Goal: Information Seeking & Learning: Learn about a topic

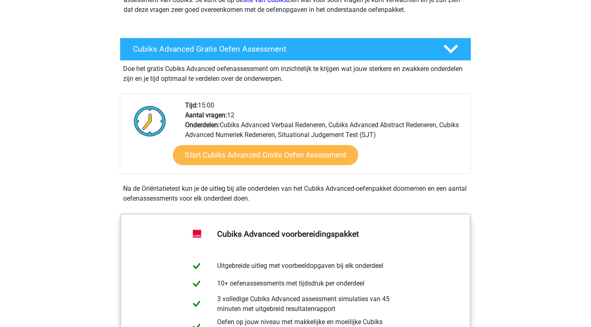
scroll to position [135, 0]
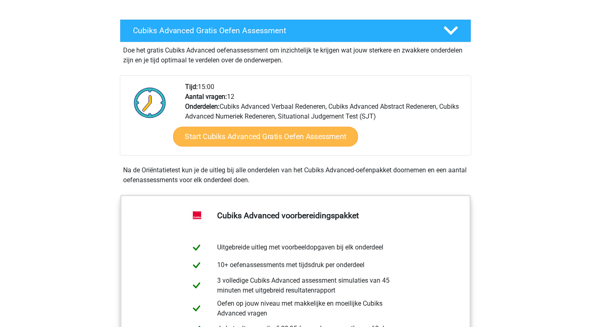
click at [281, 140] on link "Start Cubiks Advanced Gratis Oefen Assessment" at bounding box center [265, 137] width 185 height 20
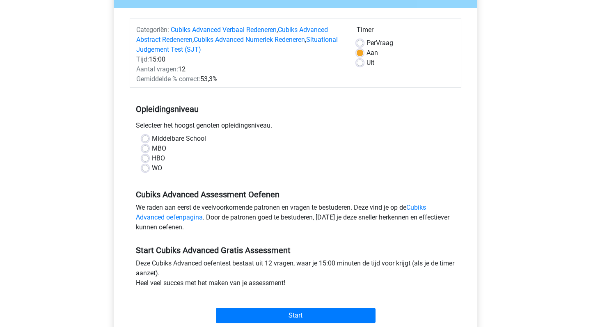
scroll to position [89, 0]
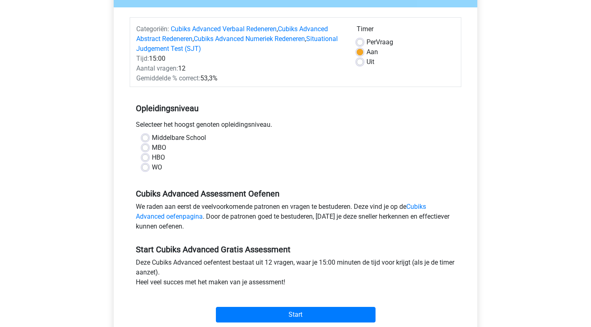
click at [152, 169] on label "WO" at bounding box center [157, 168] width 10 height 10
click at [148, 169] on input "WO" at bounding box center [145, 167] width 7 height 8
radio input "true"
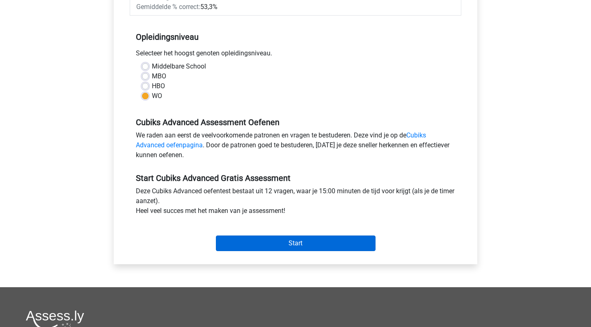
click at [304, 246] on input "Start" at bounding box center [296, 244] width 160 height 16
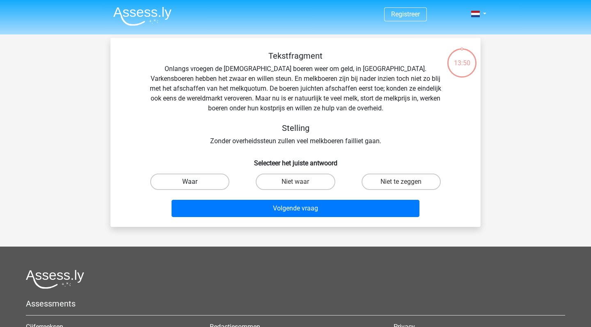
click at [206, 184] on label "Waar" at bounding box center [189, 182] width 79 height 16
click at [195, 184] on input "Waar" at bounding box center [192, 184] width 5 height 5
radio input "true"
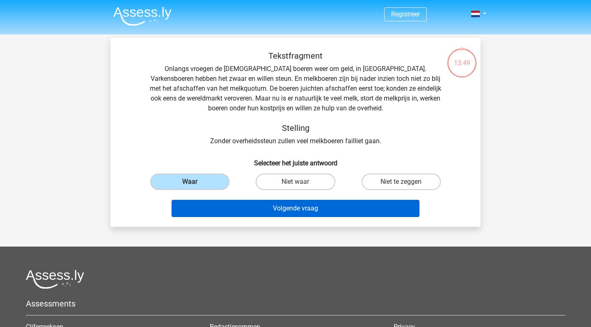
click at [242, 213] on button "Volgende vraag" at bounding box center [296, 208] width 248 height 17
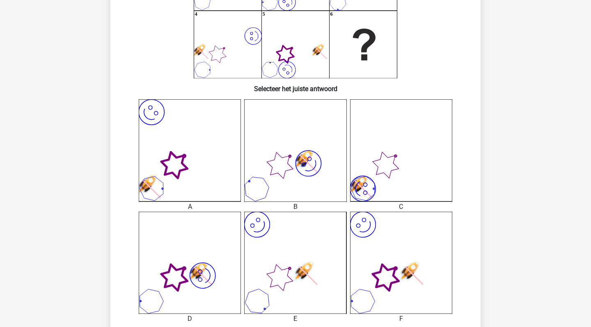
scroll to position [137, 0]
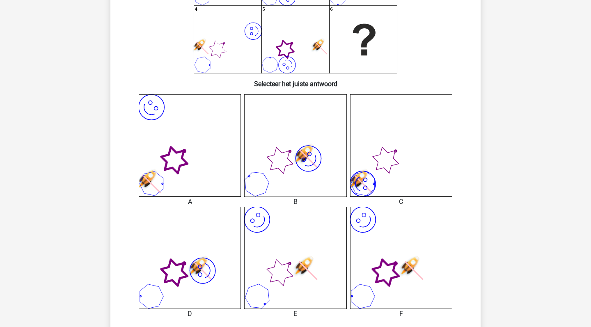
click at [374, 261] on icon "image/svg+xml" at bounding box center [401, 258] width 102 height 102
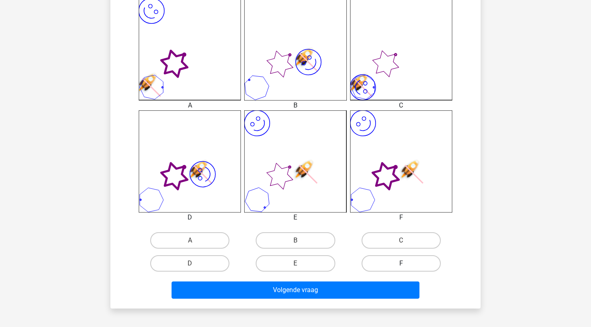
scroll to position [243, 0]
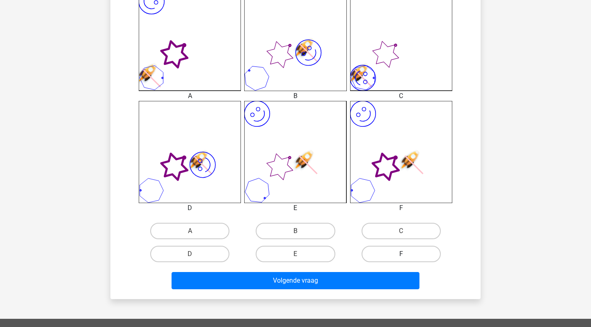
click at [403, 252] on label "F" at bounding box center [401, 254] width 79 height 16
click at [403, 254] on input "F" at bounding box center [403, 256] width 5 height 5
radio input "true"
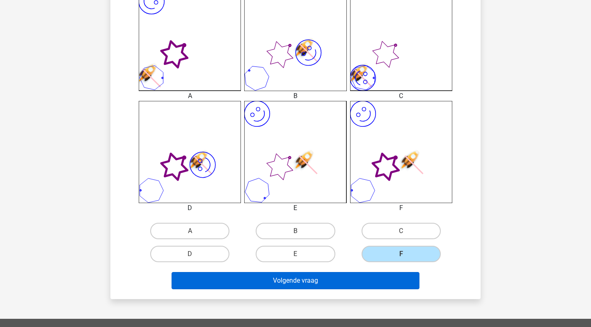
click at [359, 281] on button "Volgende vraag" at bounding box center [296, 280] width 248 height 17
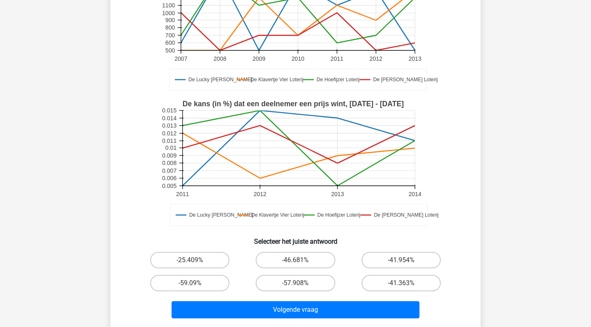
scroll to position [126, 0]
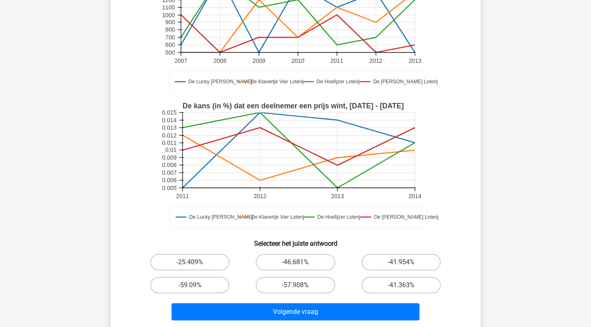
click at [193, 263] on input "-25.409%" at bounding box center [192, 264] width 5 height 5
radio input "true"
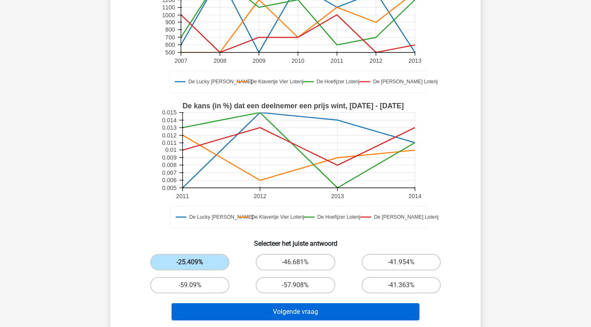
click at [249, 304] on button "Volgende vraag" at bounding box center [296, 311] width 248 height 17
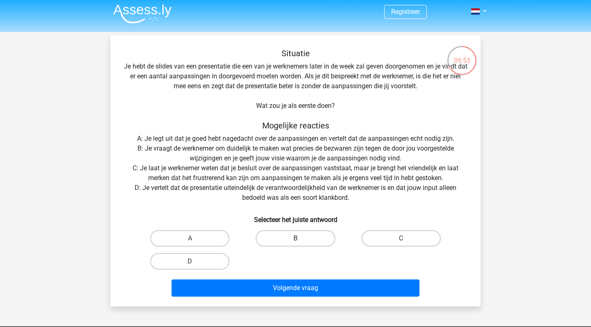
scroll to position [5, 0]
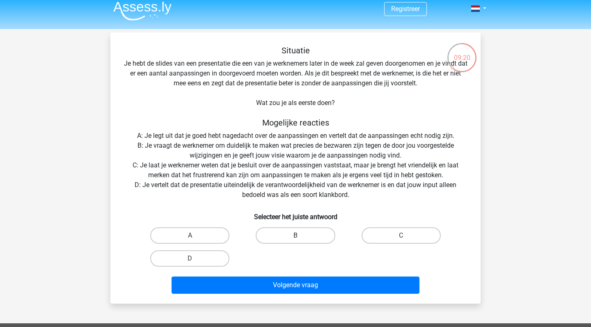
click at [261, 234] on label "B" at bounding box center [295, 235] width 79 height 16
click at [295, 236] on input "B" at bounding box center [297, 238] width 5 height 5
radio input "true"
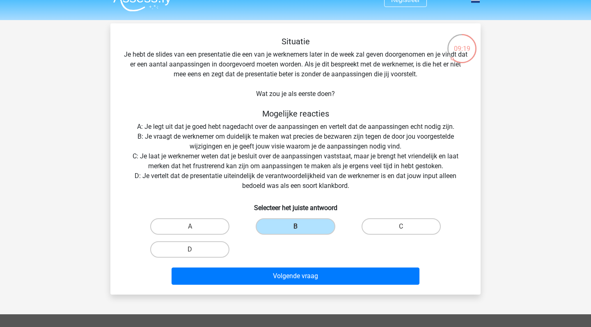
scroll to position [18, 0]
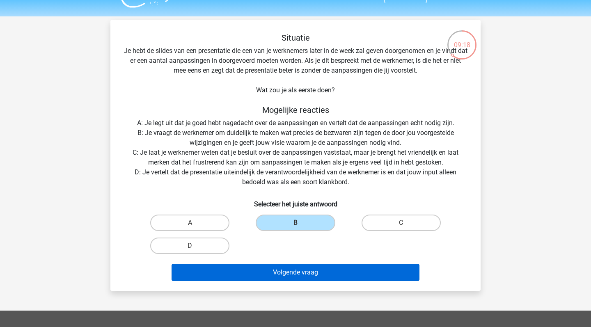
click at [309, 276] on button "Volgende vraag" at bounding box center [296, 272] width 248 height 17
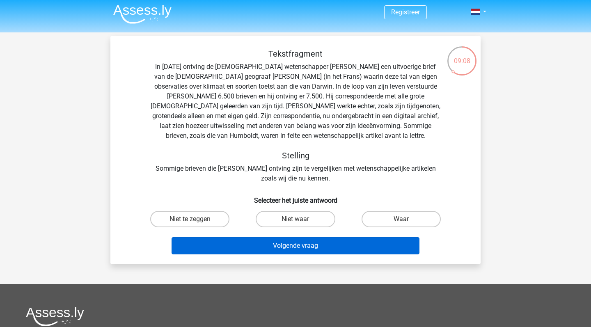
scroll to position [0, 0]
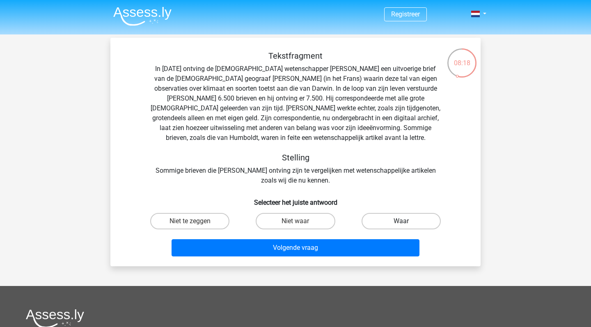
click at [389, 224] on label "Waar" at bounding box center [401, 221] width 79 height 16
click at [401, 224] on input "Waar" at bounding box center [403, 223] width 5 height 5
radio input "true"
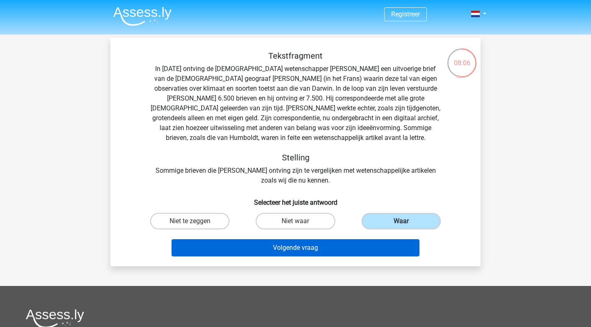
click at [340, 245] on button "Volgende vraag" at bounding box center [296, 247] width 248 height 17
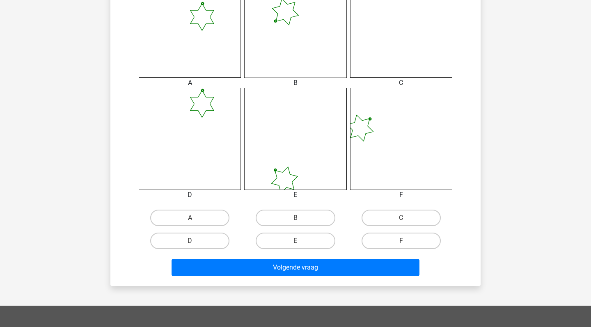
scroll to position [259, 0]
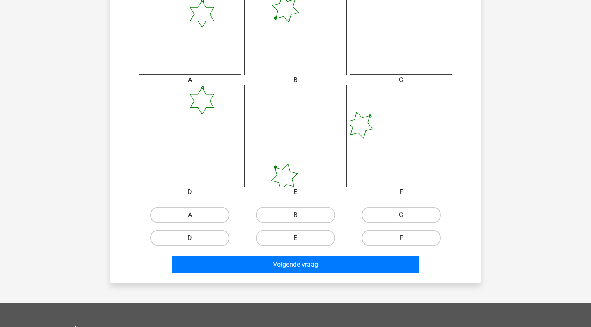
click at [211, 240] on label "D" at bounding box center [189, 238] width 79 height 16
click at [195, 240] on input "D" at bounding box center [192, 240] width 5 height 5
radio input "true"
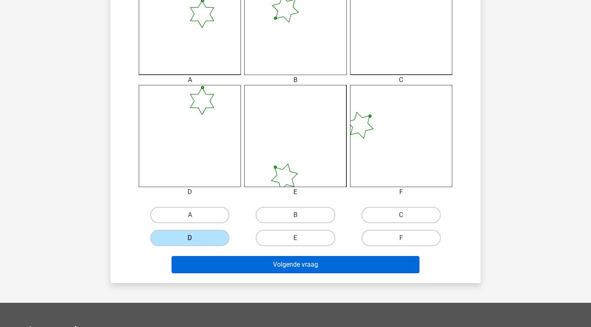
click at [241, 260] on button "Volgende vraag" at bounding box center [296, 264] width 248 height 17
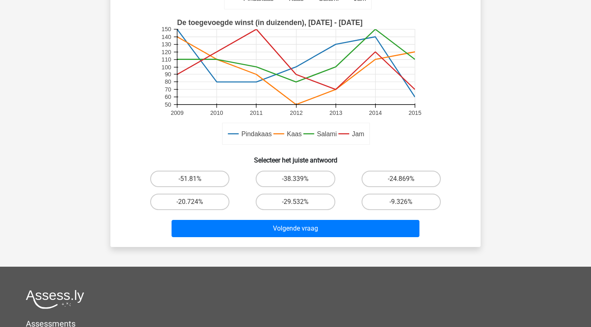
scroll to position [212, 0]
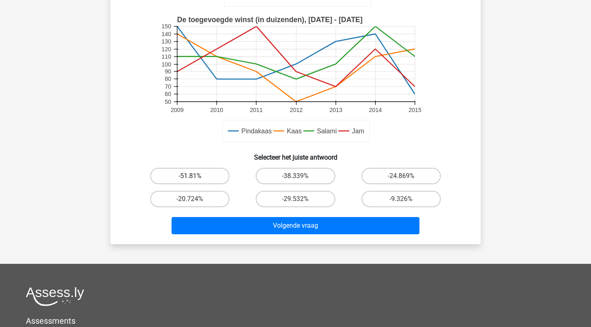
click at [201, 182] on label "-51.81%" at bounding box center [189, 176] width 79 height 16
click at [195, 181] on input "-51.81%" at bounding box center [192, 178] width 5 height 5
radio input "true"
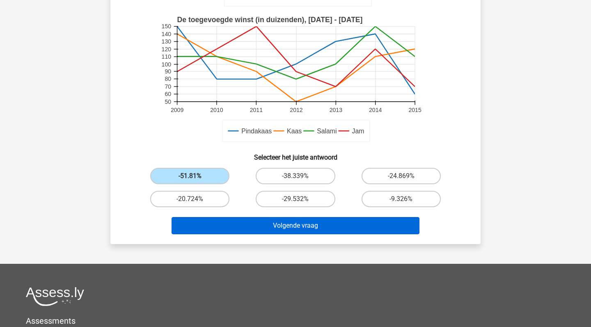
click at [302, 227] on button "Volgende vraag" at bounding box center [296, 225] width 248 height 17
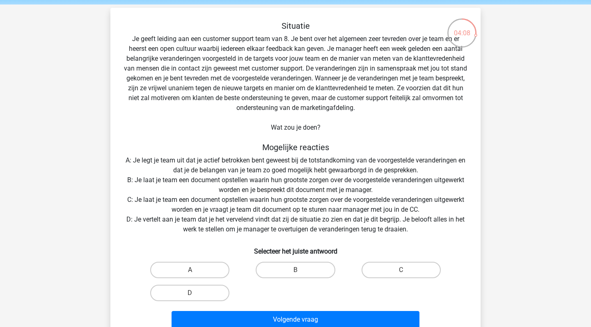
scroll to position [35, 0]
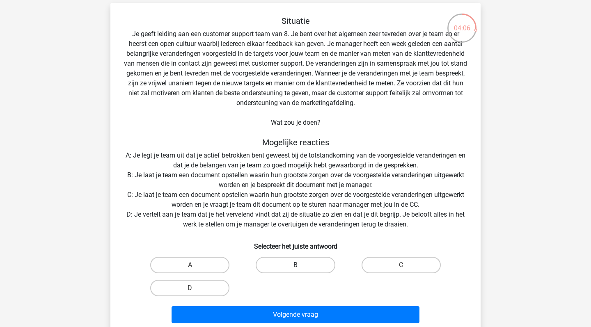
click at [306, 266] on label "B" at bounding box center [295, 265] width 79 height 16
click at [301, 266] on input "B" at bounding box center [297, 267] width 5 height 5
radio input "true"
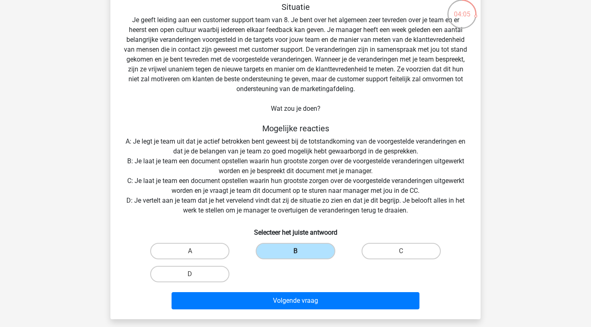
scroll to position [50, 0]
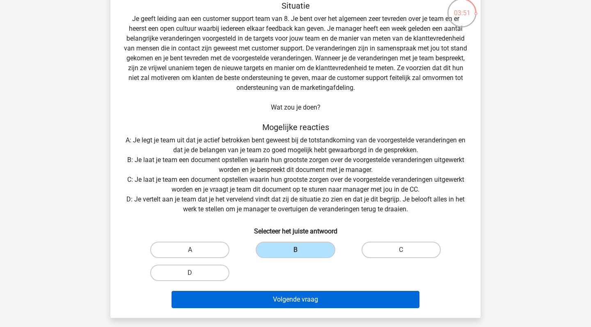
click at [320, 299] on button "Volgende vraag" at bounding box center [296, 299] width 248 height 17
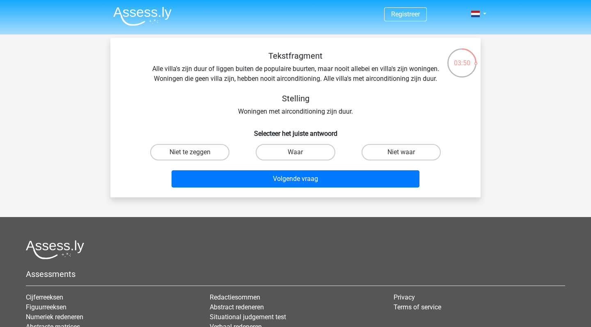
scroll to position [0, 0]
click at [318, 156] on label "Waar" at bounding box center [295, 152] width 79 height 16
click at [301, 156] on input "Waar" at bounding box center [297, 154] width 5 height 5
radio input "true"
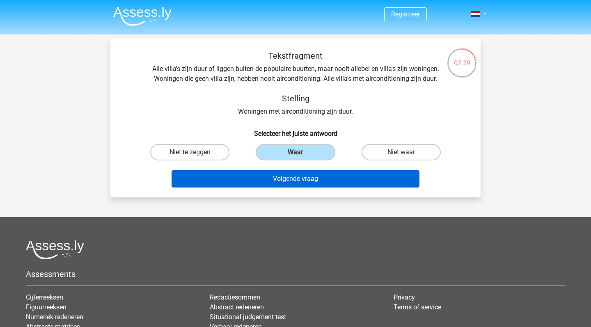
click at [323, 179] on button "Volgende vraag" at bounding box center [296, 178] width 248 height 17
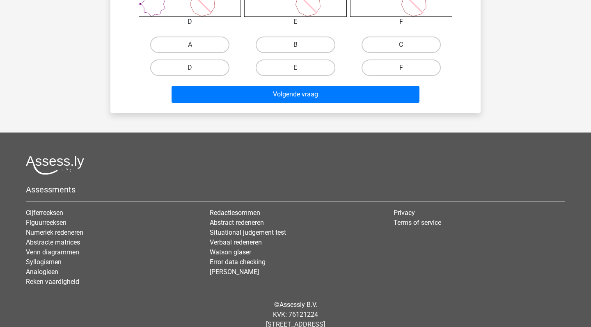
scroll to position [373, 0]
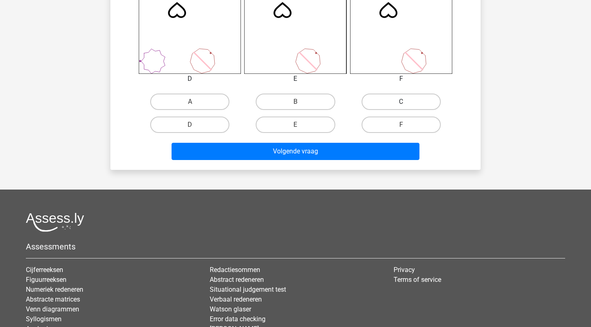
click at [401, 99] on label "C" at bounding box center [401, 102] width 79 height 16
click at [401, 102] on input "C" at bounding box center [403, 104] width 5 height 5
radio input "true"
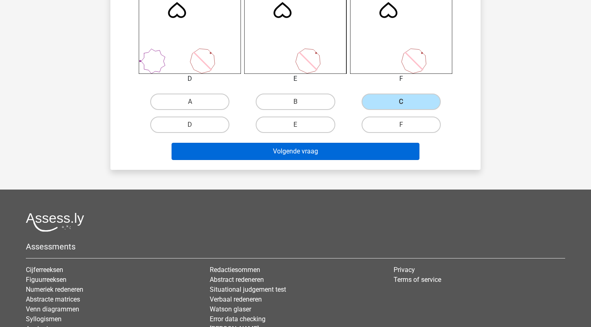
click at [364, 152] on button "Volgende vraag" at bounding box center [296, 151] width 248 height 17
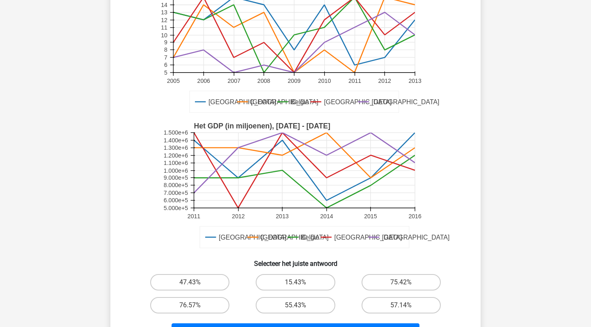
scroll to position [93, 0]
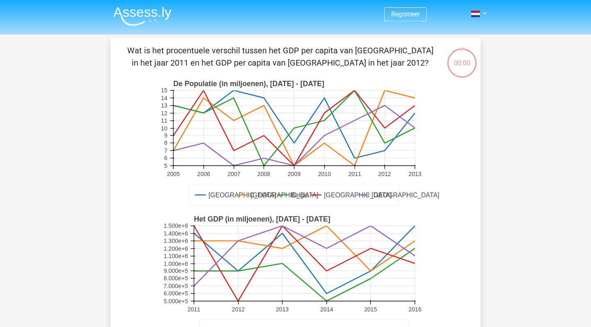
scroll to position [93, 0]
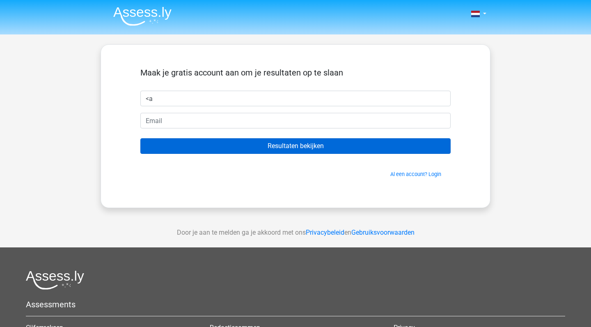
type input "<"
type input "Matthijs"
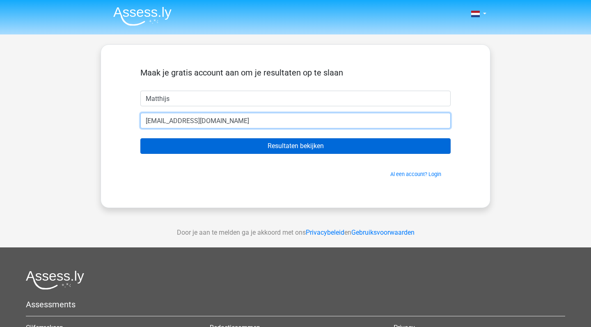
type input "[EMAIL_ADDRESS][DOMAIN_NAME]"
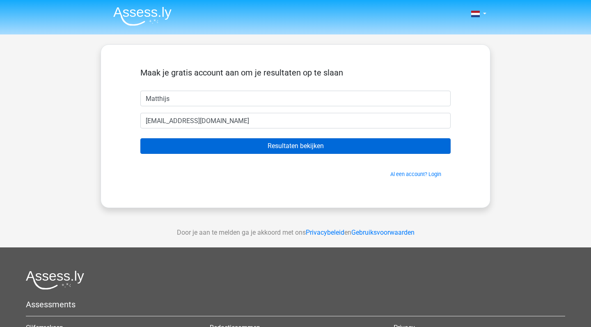
click at [329, 146] on input "Resultaten bekijken" at bounding box center [295, 146] width 310 height 16
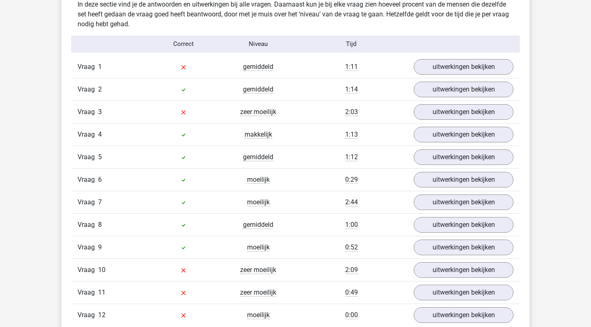
scroll to position [882, 0]
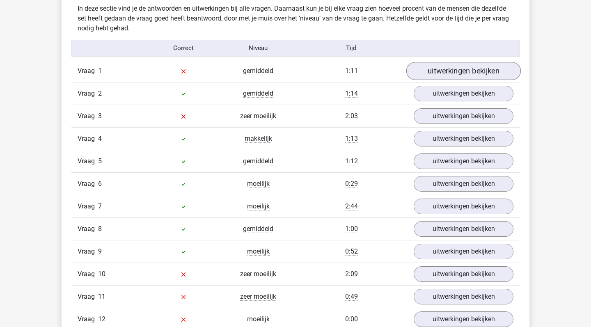
click at [458, 71] on link "uitwerkingen bekijken" at bounding box center [463, 71] width 114 height 18
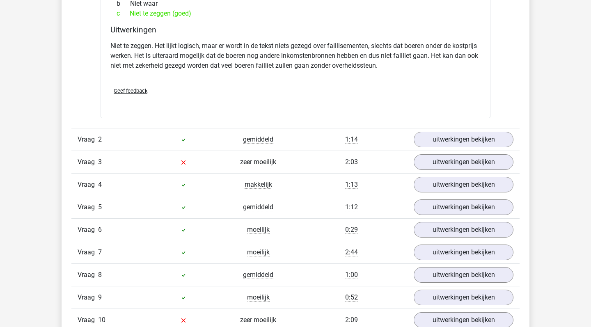
scroll to position [1097, 0]
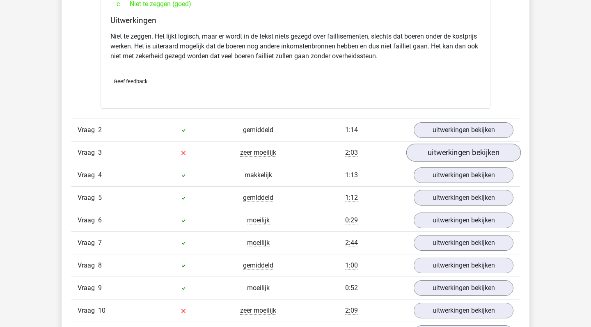
click at [445, 154] on link "uitwerkingen bekijken" at bounding box center [463, 153] width 114 height 18
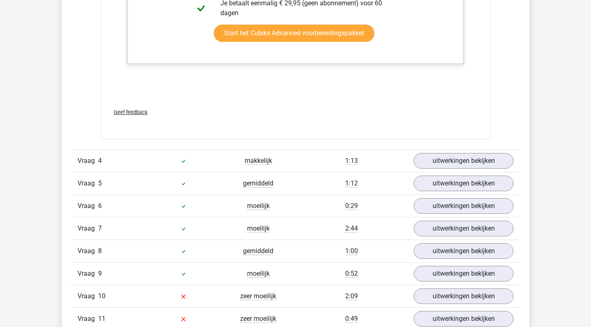
scroll to position [1847, 0]
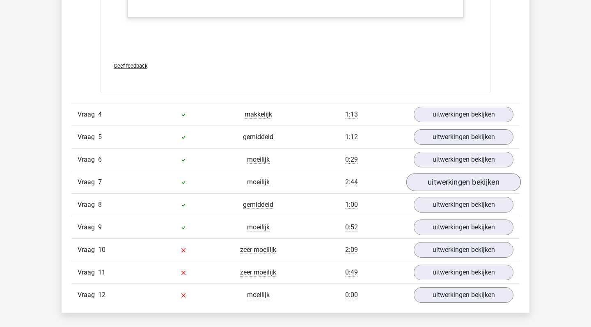
click at [432, 184] on link "uitwerkingen bekijken" at bounding box center [463, 183] width 114 height 18
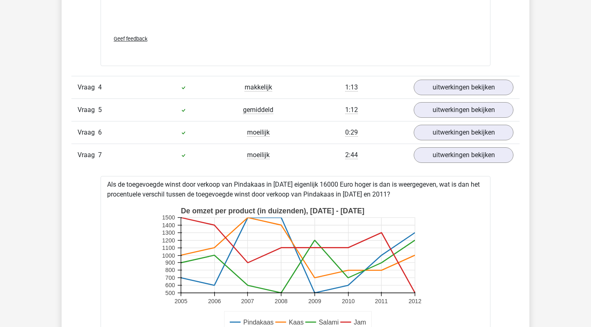
scroll to position [1801, 0]
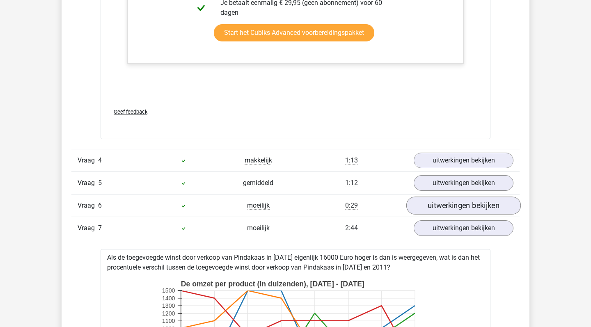
click at [456, 201] on link "uitwerkingen bekijken" at bounding box center [463, 206] width 114 height 18
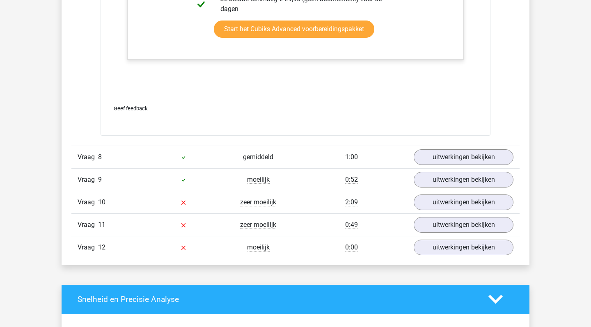
scroll to position [3136, 0]
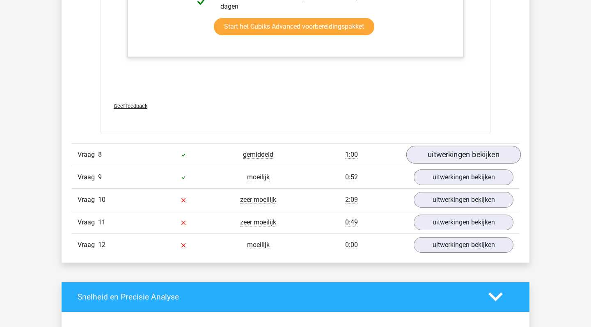
click at [467, 164] on link "uitwerkingen bekijken" at bounding box center [463, 155] width 114 height 18
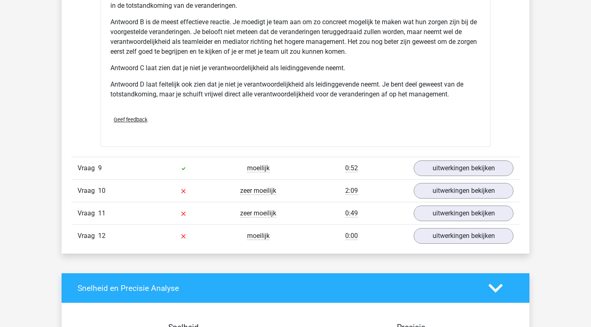
scroll to position [3689, 0]
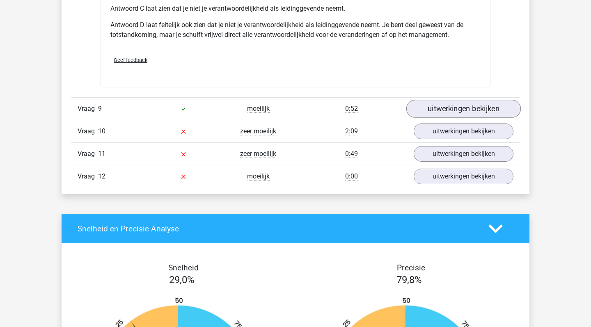
click at [462, 112] on link "uitwerkingen bekijken" at bounding box center [463, 109] width 114 height 18
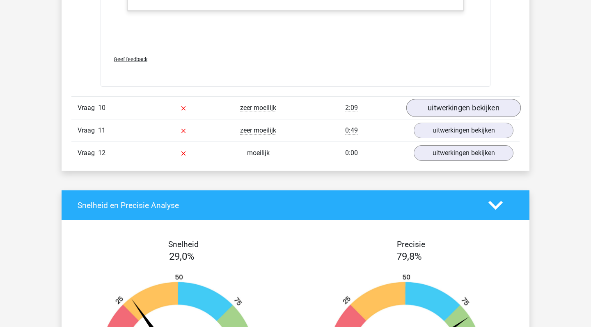
scroll to position [4127, 0]
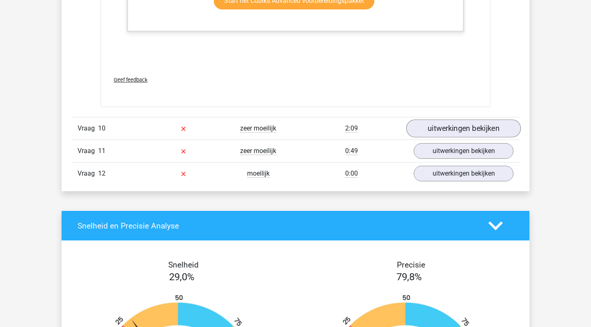
click at [460, 138] on link "uitwerkingen bekijken" at bounding box center [463, 129] width 114 height 18
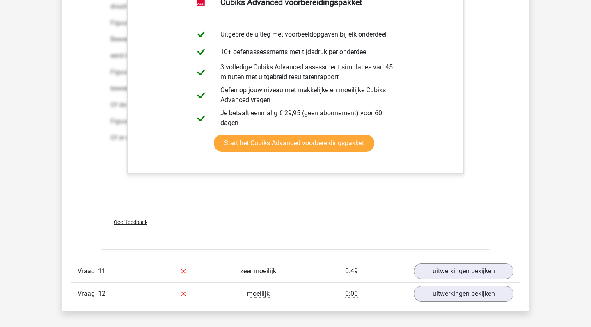
scroll to position [4783, 0]
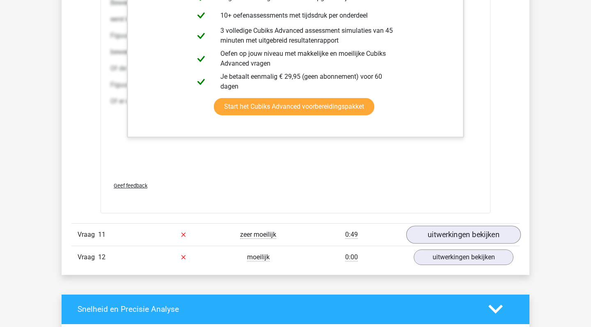
click at [433, 244] on link "uitwerkingen bekijken" at bounding box center [463, 235] width 114 height 18
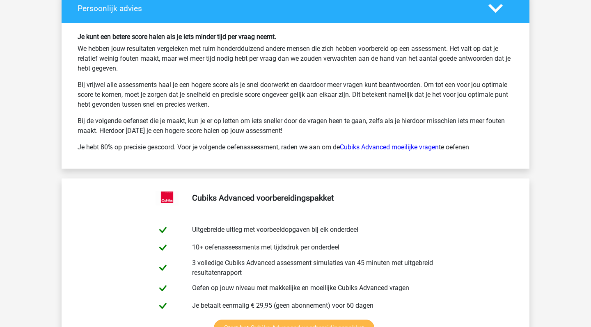
scroll to position [6049, 0]
click at [432, 151] on link "Cubiks Advanced moeilijke vragen" at bounding box center [389, 147] width 99 height 8
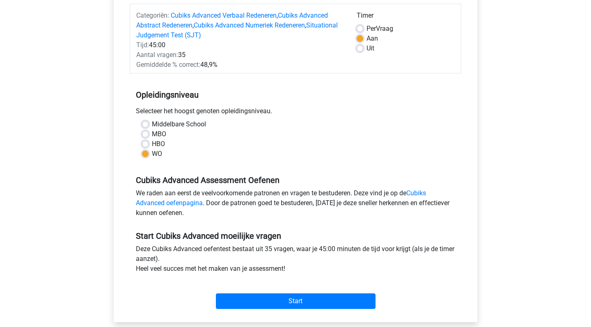
scroll to position [105, 0]
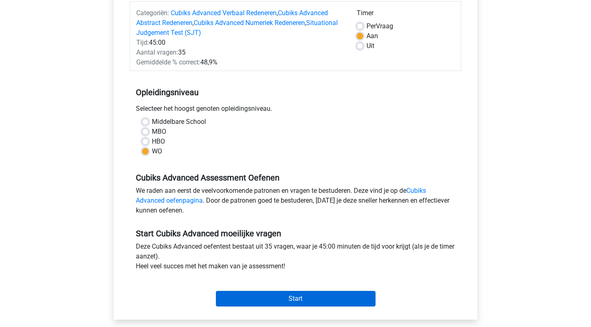
click at [350, 297] on input "Start" at bounding box center [296, 299] width 160 height 16
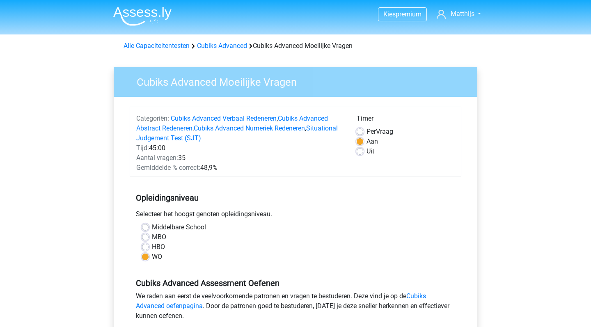
scroll to position [0, 0]
click at [275, 130] on link "Cubiks Advanced Numeriek Redeneren" at bounding box center [249, 128] width 111 height 8
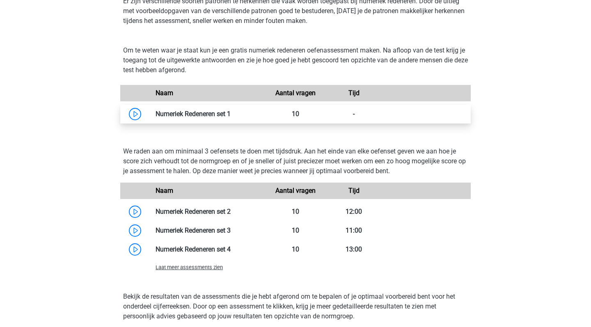
scroll to position [650, 0]
click at [231, 110] on link at bounding box center [231, 114] width 0 height 8
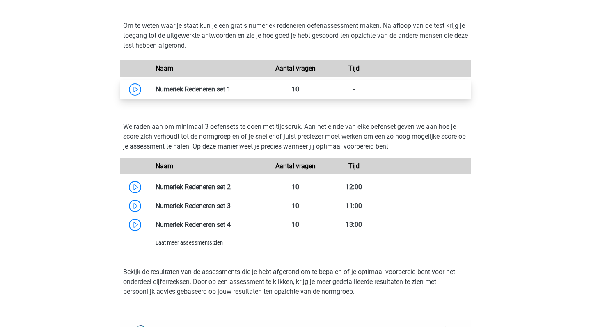
scroll to position [678, 0]
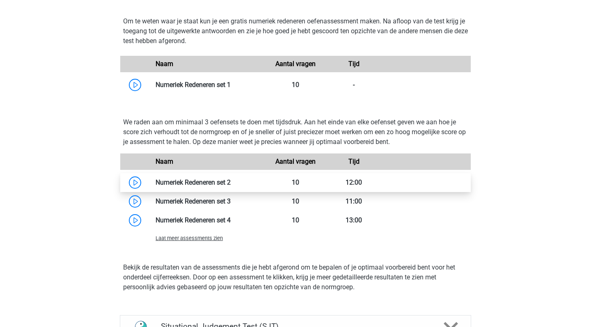
click at [231, 185] on link at bounding box center [231, 183] width 0 height 8
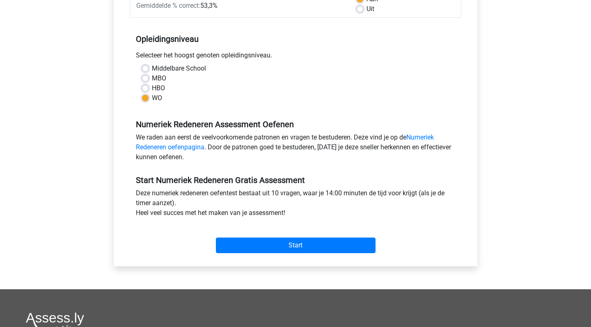
scroll to position [169, 0]
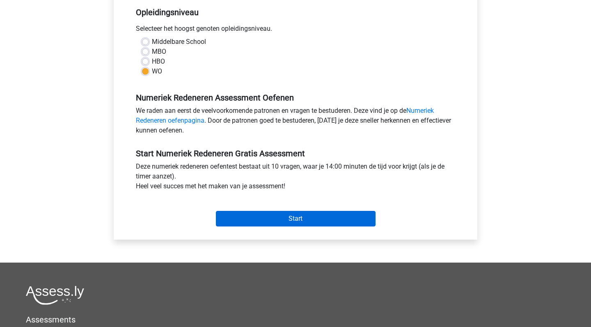
click at [312, 217] on input "Start" at bounding box center [296, 219] width 160 height 16
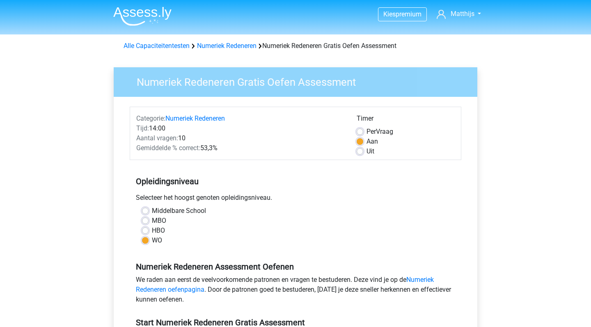
scroll to position [0, 0]
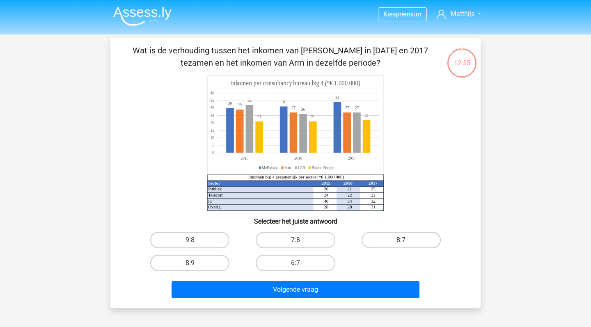
click at [401, 238] on label "8:7" at bounding box center [401, 240] width 79 height 16
click at [401, 240] on input "8:7" at bounding box center [403, 242] width 5 height 5
radio input "true"
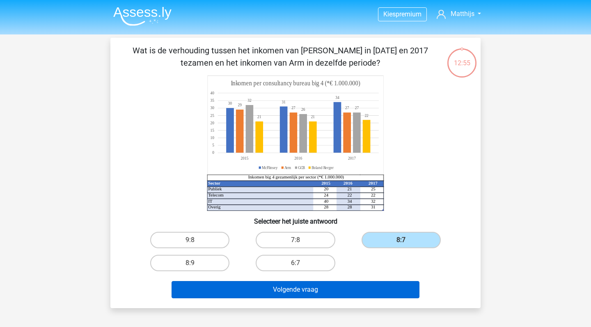
click at [355, 290] on button "Volgende vraag" at bounding box center [296, 289] width 248 height 17
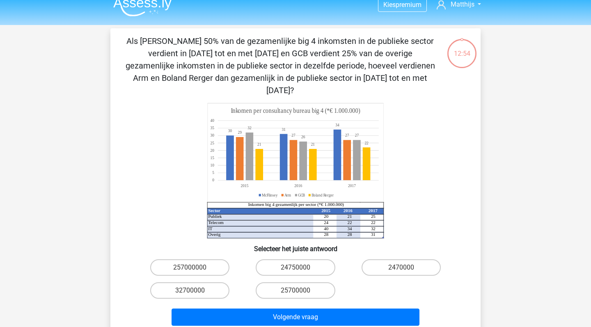
scroll to position [2, 0]
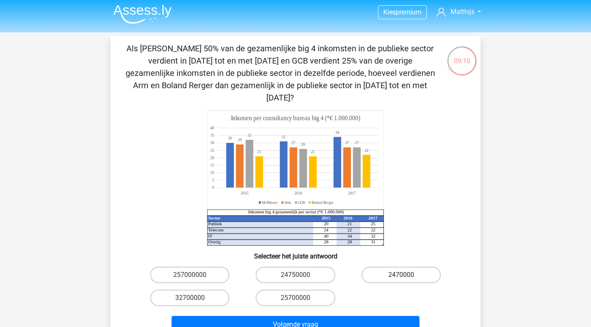
click at [410, 268] on label "2470000" at bounding box center [401, 275] width 79 height 16
click at [406, 275] on input "2470000" at bounding box center [403, 277] width 5 height 5
radio input "true"
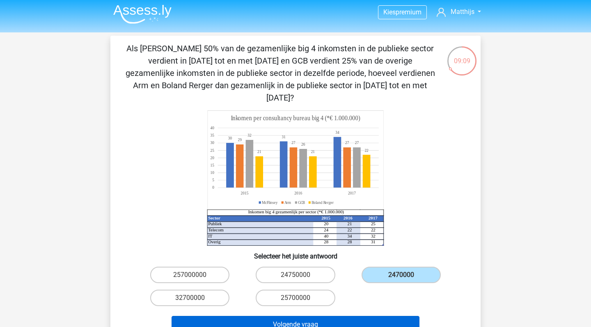
click at [369, 316] on button "Volgende vraag" at bounding box center [296, 324] width 248 height 17
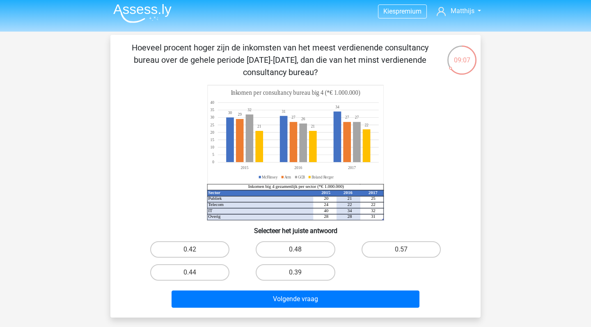
scroll to position [7, 0]
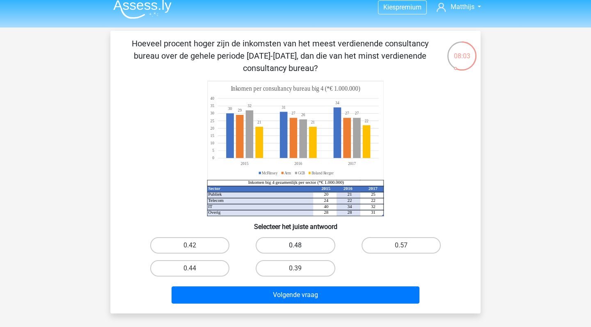
click at [315, 244] on label "0.48" at bounding box center [295, 245] width 79 height 16
click at [301, 245] on input "0.48" at bounding box center [297, 247] width 5 height 5
radio input "true"
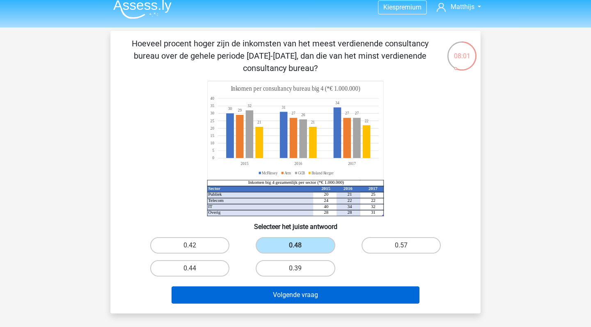
click at [370, 293] on button "Volgende vraag" at bounding box center [296, 294] width 248 height 17
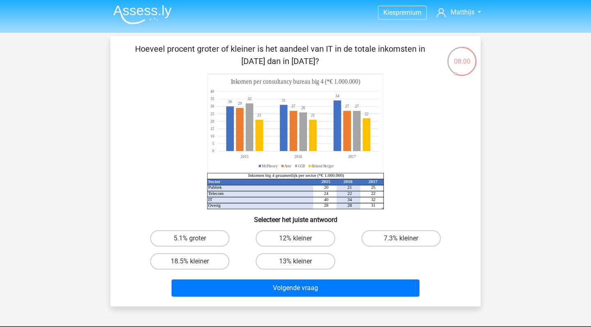
scroll to position [1, 0]
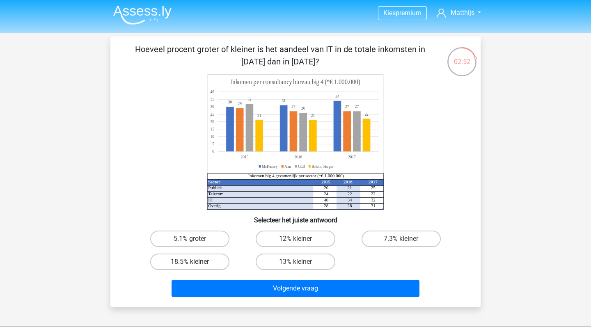
click at [210, 265] on label "18.5% kleiner" at bounding box center [189, 262] width 79 height 16
click at [195, 265] on input "18.5% kleiner" at bounding box center [192, 264] width 5 height 5
radio input "true"
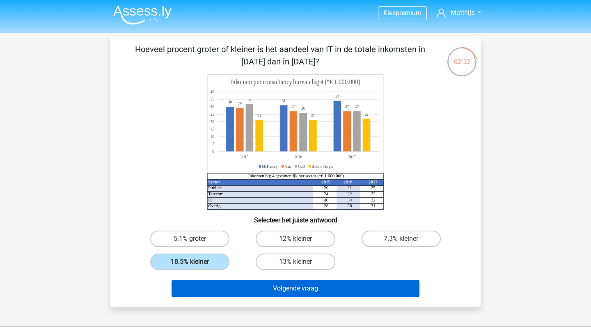
click at [245, 292] on button "Volgende vraag" at bounding box center [296, 288] width 248 height 17
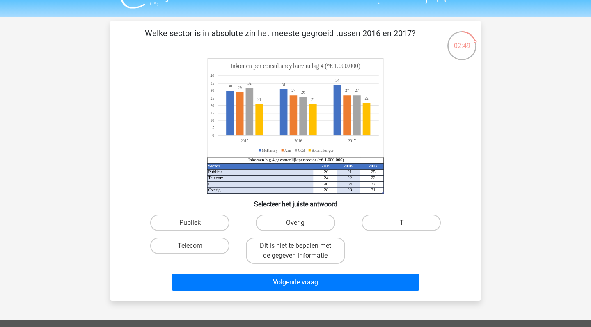
scroll to position [18, 0]
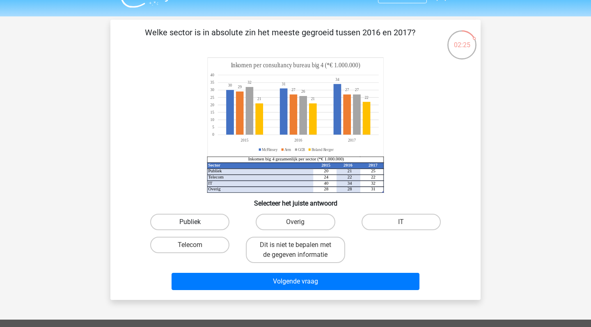
click at [201, 221] on label "Publiek" at bounding box center [189, 222] width 79 height 16
click at [195, 222] on input "Publiek" at bounding box center [192, 224] width 5 height 5
radio input "true"
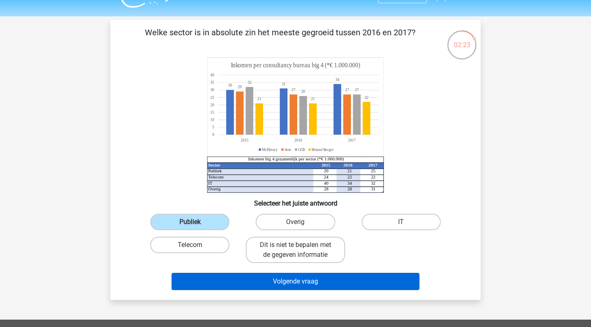
click at [270, 286] on button "Volgende vraag" at bounding box center [296, 281] width 248 height 17
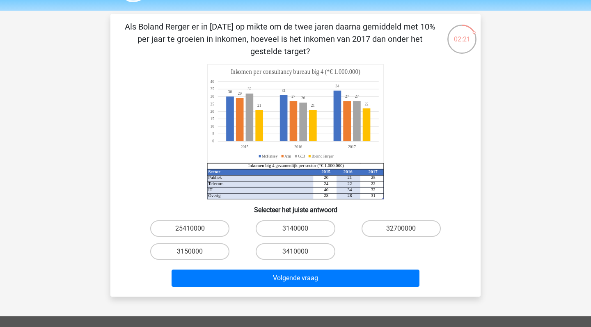
scroll to position [22, 0]
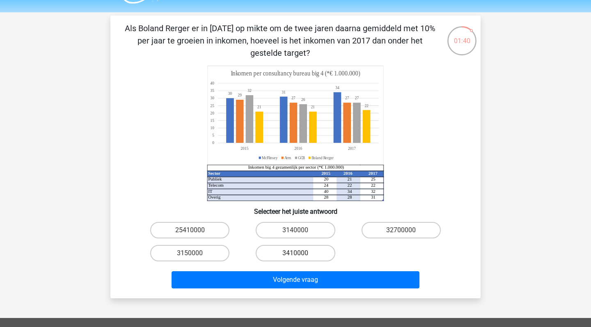
click at [308, 251] on label "3410000" at bounding box center [295, 253] width 79 height 16
click at [301, 253] on input "3410000" at bounding box center [297, 255] width 5 height 5
radio input "true"
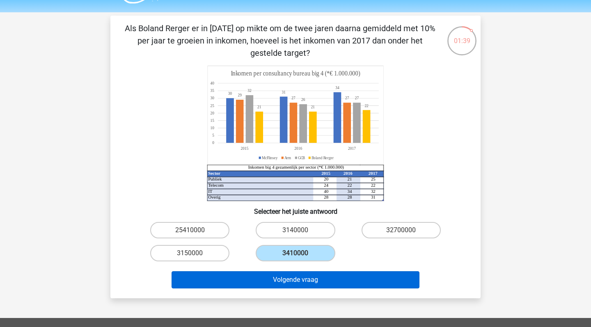
click at [317, 282] on button "Volgende vraag" at bounding box center [296, 279] width 248 height 17
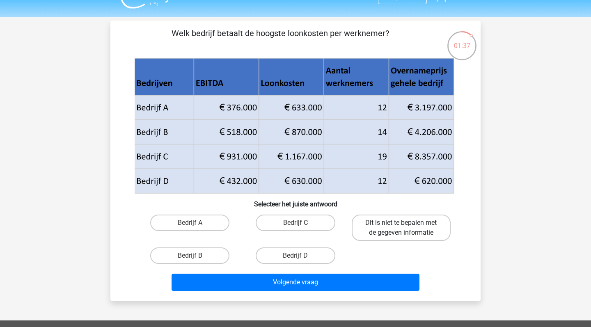
scroll to position [15, 0]
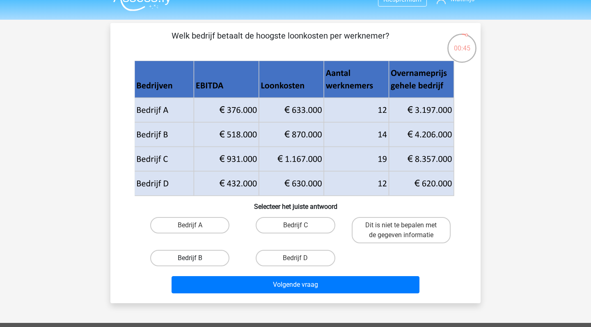
click at [200, 258] on label "Bedrijf B" at bounding box center [189, 258] width 79 height 16
click at [195, 258] on input "Bedrijf B" at bounding box center [192, 260] width 5 height 5
radio input "true"
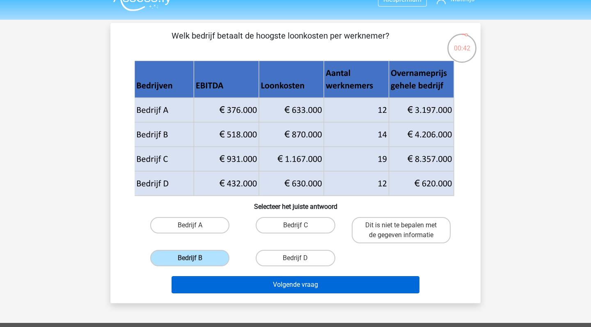
click at [284, 281] on button "Volgende vraag" at bounding box center [296, 284] width 248 height 17
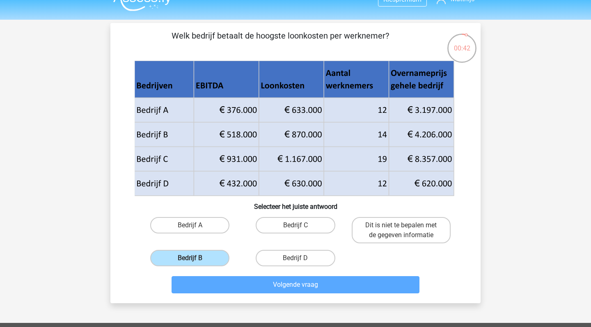
scroll to position [38, 0]
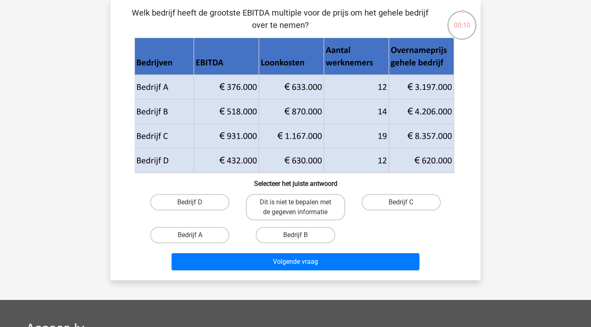
click at [191, 235] on input "Bedrijf A" at bounding box center [192, 237] width 5 height 5
radio input "true"
click at [225, 249] on div "Volgende vraag" at bounding box center [296, 260] width 344 height 27
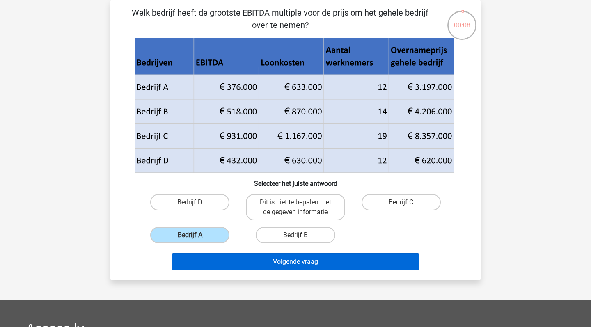
click at [231, 258] on button "Volgende vraag" at bounding box center [296, 261] width 248 height 17
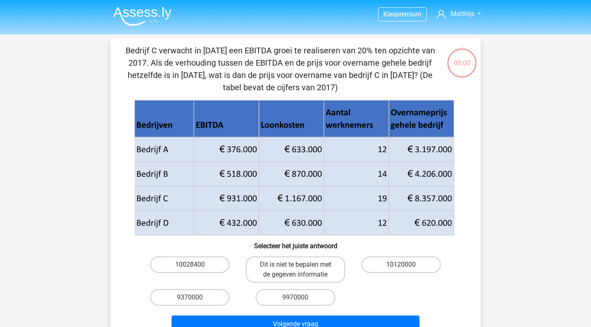
scroll to position [38, 0]
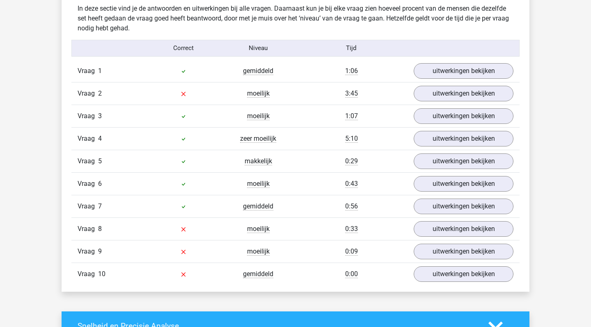
scroll to position [648, 0]
click at [253, 91] on span "moeilijk" at bounding box center [258, 93] width 23 height 8
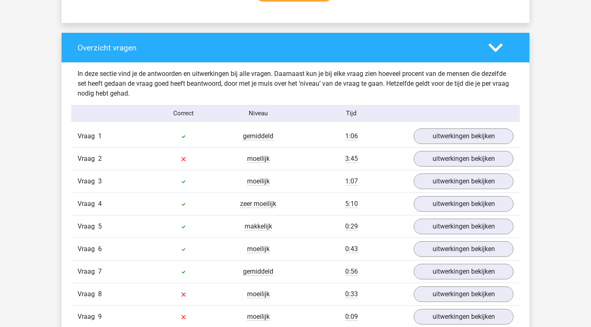
scroll to position [590, 0]
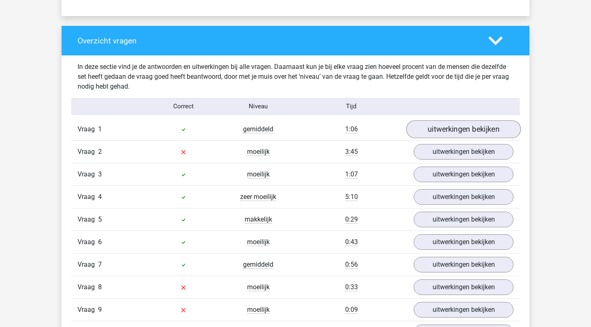
click at [451, 127] on link "uitwerkingen bekijken" at bounding box center [463, 129] width 114 height 18
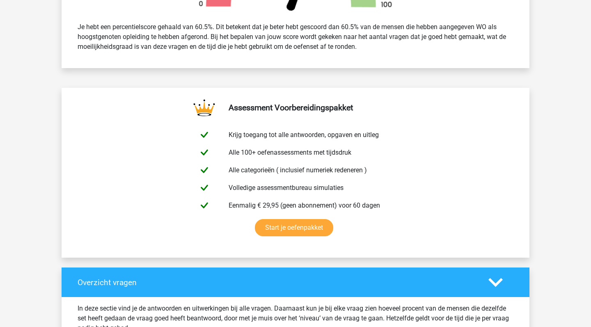
scroll to position [466, 0]
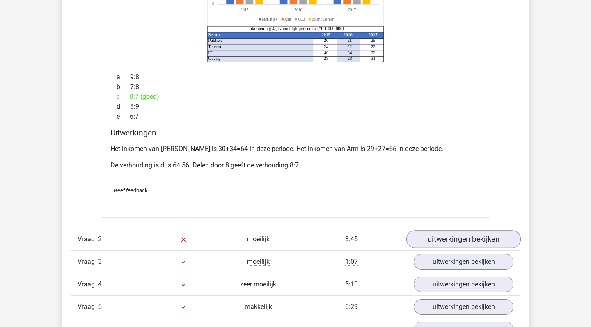
click at [450, 230] on link "uitwerkingen bekijken" at bounding box center [463, 239] width 114 height 18
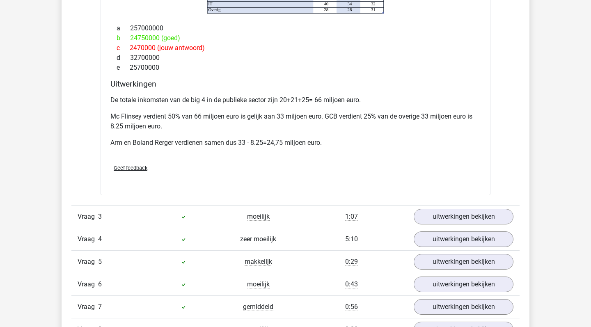
scroll to position [1360, 0]
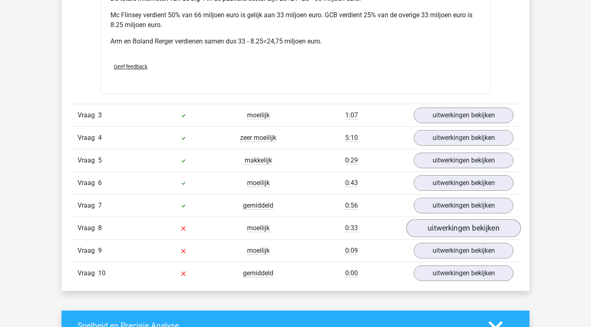
click at [446, 219] on link "uitwerkingen bekijken" at bounding box center [463, 228] width 114 height 18
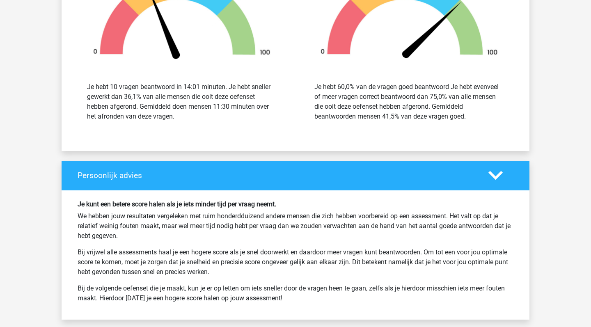
scroll to position [2129, 0]
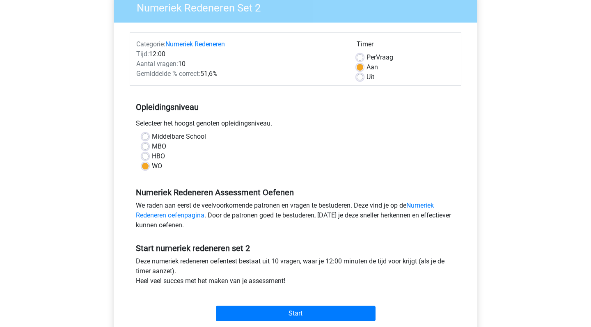
scroll to position [87, 0]
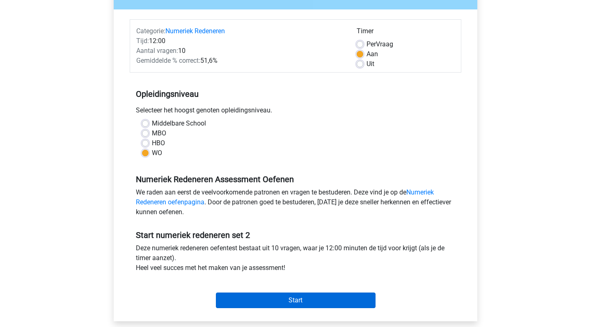
click at [308, 303] on input "Start" at bounding box center [296, 301] width 160 height 16
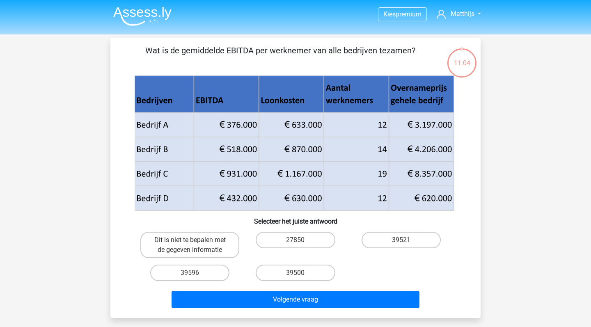
click at [308, 303] on button "Volgende vraag" at bounding box center [296, 299] width 248 height 17
click at [203, 273] on label "39596" at bounding box center [189, 273] width 79 height 16
click at [195, 273] on input "39596" at bounding box center [192, 275] width 5 height 5
radio input "true"
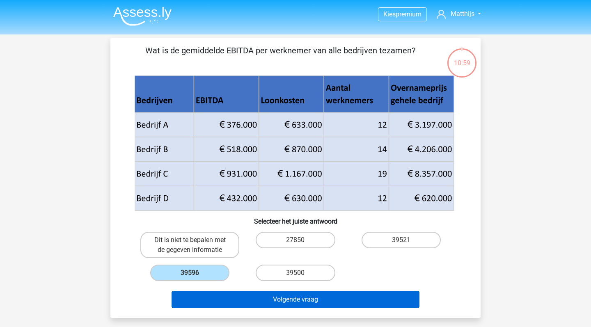
click at [323, 299] on button "Volgende vraag" at bounding box center [296, 299] width 248 height 17
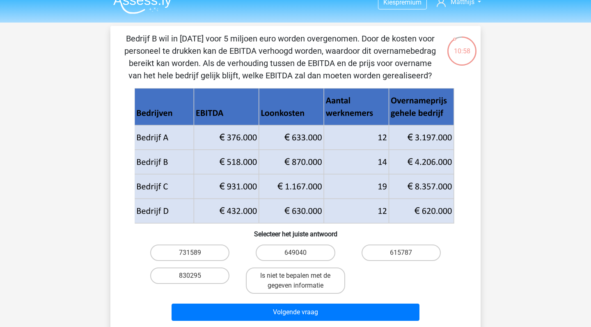
scroll to position [11, 0]
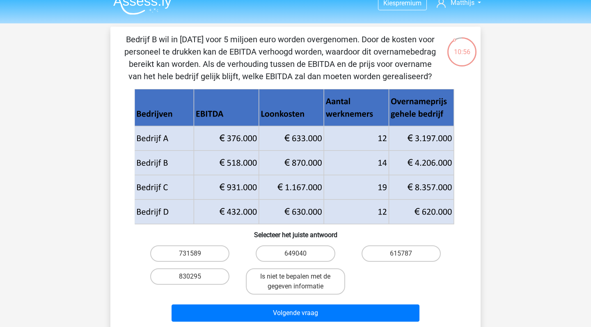
drag, startPoint x: 136, startPoint y: 160, endPoint x: 168, endPoint y: 158, distance: 31.6
click at [168, 158] on icon at bounding box center [294, 150] width 319 height 49
drag, startPoint x: 168, startPoint y: 158, endPoint x: 136, endPoint y: 156, distance: 31.7
click at [136, 156] on icon at bounding box center [294, 150] width 319 height 49
click at [381, 254] on label "615787" at bounding box center [401, 253] width 79 height 16
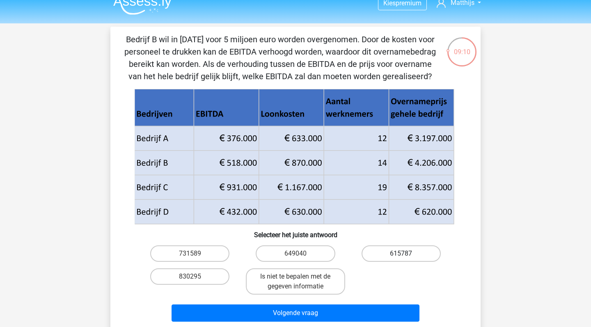
click at [401, 254] on input "615787" at bounding box center [403, 256] width 5 height 5
radio input "true"
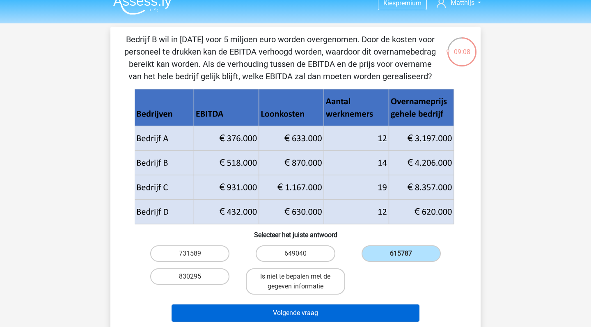
click at [350, 310] on button "Volgende vraag" at bounding box center [296, 312] width 248 height 17
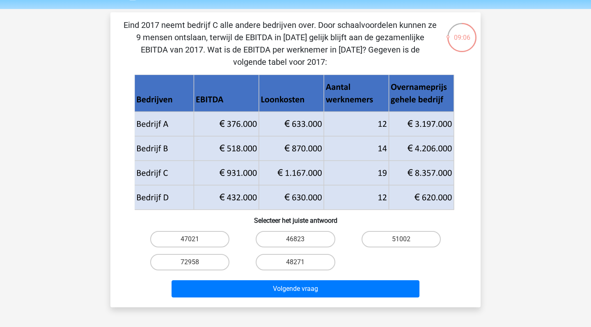
scroll to position [24, 0]
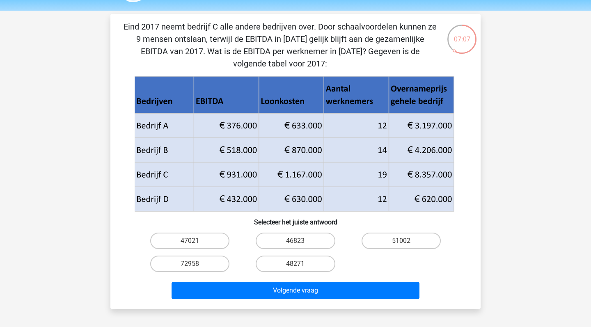
click at [193, 242] on input "47021" at bounding box center [192, 243] width 5 height 5
radio input "true"
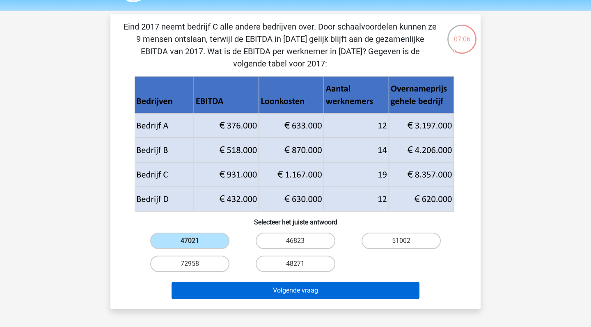
click at [247, 288] on button "Volgende vraag" at bounding box center [296, 290] width 248 height 17
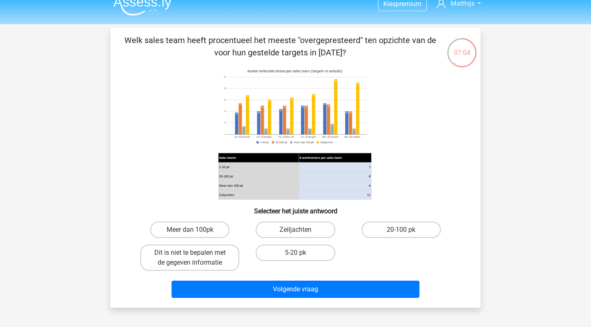
scroll to position [11, 0]
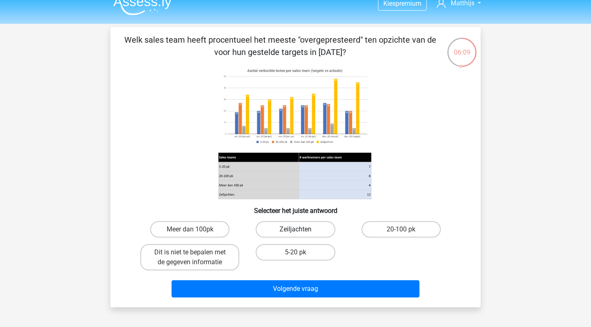
click at [300, 229] on label "Zeiljachten" at bounding box center [295, 229] width 79 height 16
click at [300, 229] on input "Zeiljachten" at bounding box center [297, 231] width 5 height 5
radio input "true"
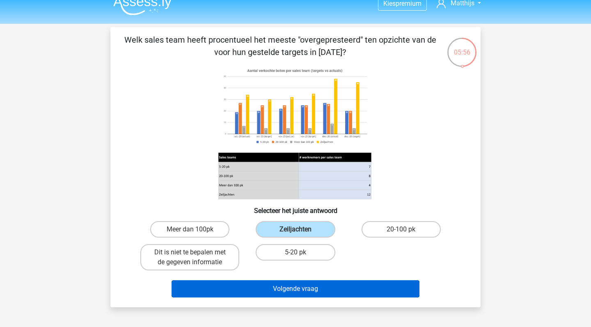
click at [349, 284] on button "Volgende vraag" at bounding box center [296, 288] width 248 height 17
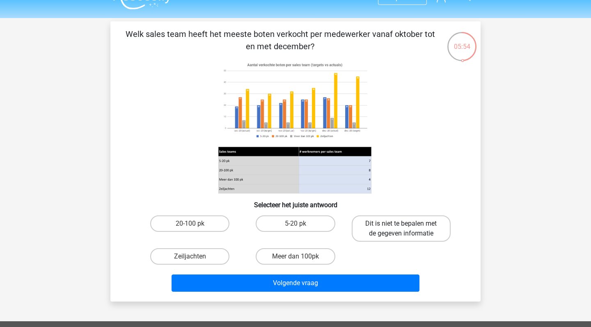
scroll to position [17, 0]
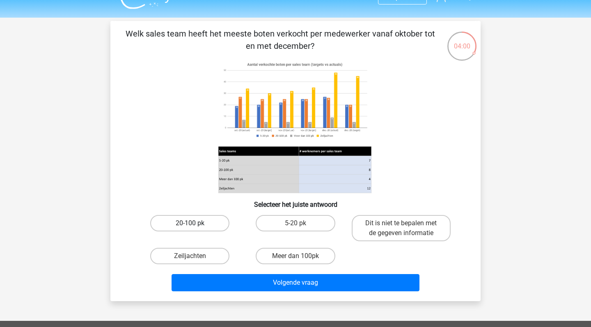
click at [202, 225] on label "20-100 pk" at bounding box center [189, 223] width 79 height 16
click at [195, 225] on input "20-100 pk" at bounding box center [192, 225] width 5 height 5
radio input "true"
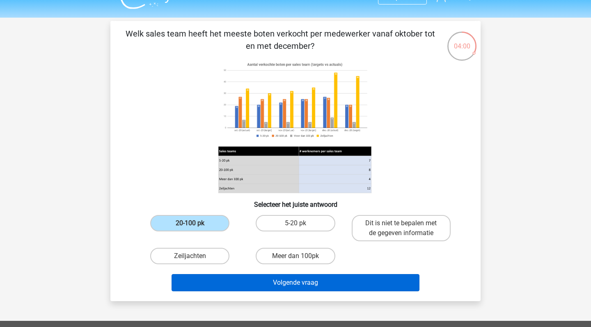
click at [278, 284] on button "Volgende vraag" at bounding box center [296, 282] width 248 height 17
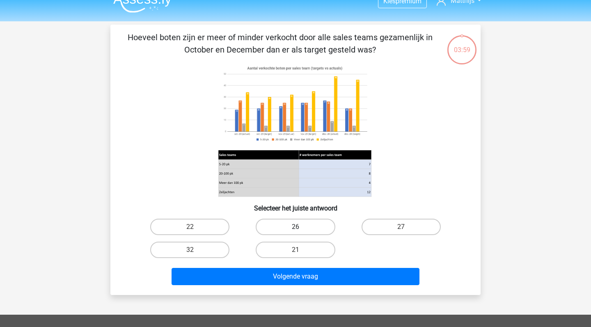
scroll to position [9, 0]
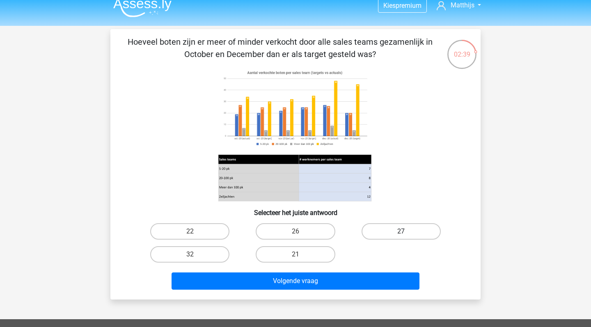
click at [389, 233] on label "27" at bounding box center [401, 231] width 79 height 16
click at [401, 233] on input "27" at bounding box center [403, 233] width 5 height 5
radio input "true"
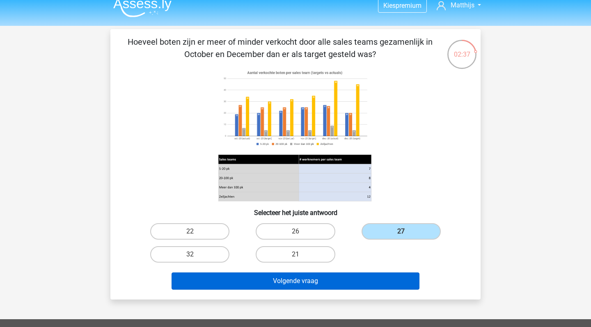
click at [364, 282] on button "Volgende vraag" at bounding box center [296, 280] width 248 height 17
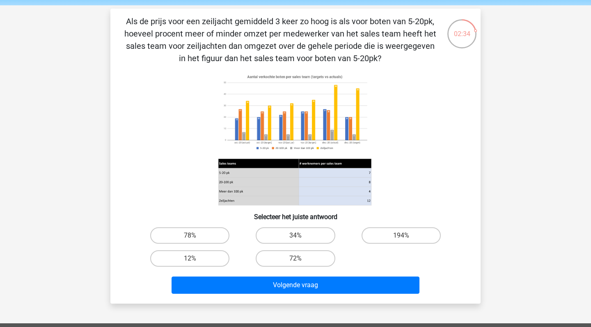
scroll to position [28, 0]
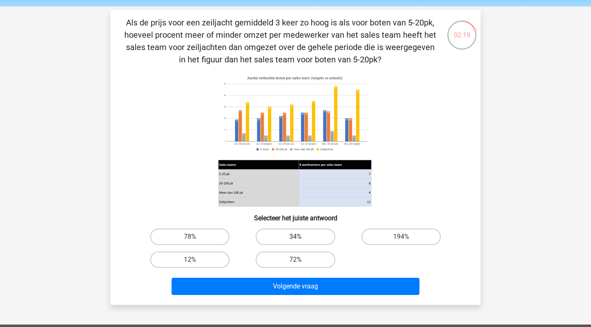
click at [311, 232] on label "34%" at bounding box center [295, 237] width 79 height 16
click at [301, 237] on input "34%" at bounding box center [297, 239] width 5 height 5
radio input "true"
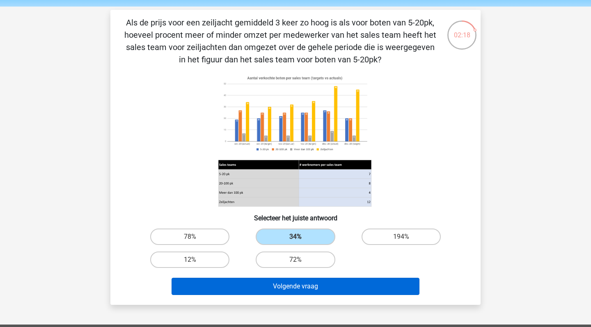
click at [309, 286] on button "Volgende vraag" at bounding box center [296, 286] width 248 height 17
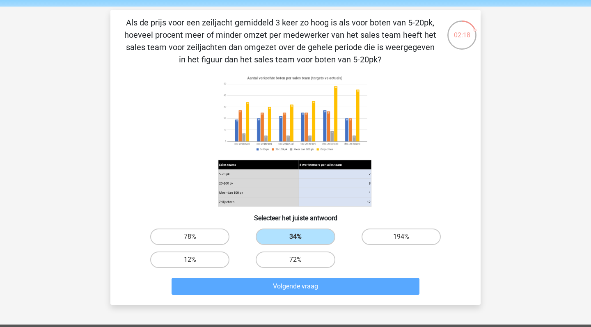
scroll to position [38, 0]
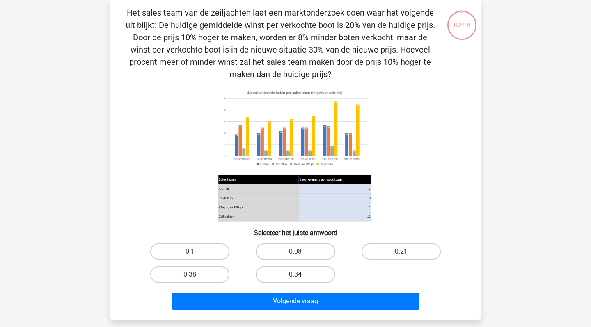
click at [309, 273] on label "0.34" at bounding box center [295, 274] width 79 height 16
click at [301, 275] on input "0.34" at bounding box center [297, 277] width 5 height 5
radio input "true"
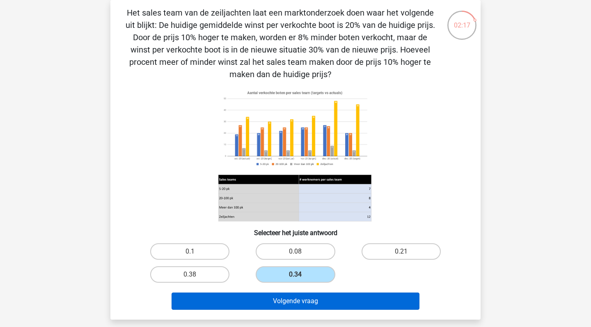
click at [307, 296] on button "Volgende vraag" at bounding box center [296, 301] width 248 height 17
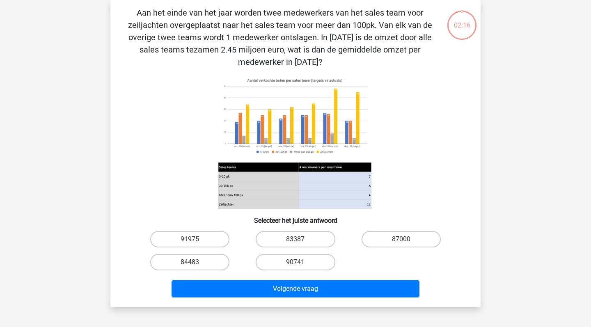
click at [395, 229] on div "87000" at bounding box center [400, 239] width 105 height 23
click at [389, 241] on label "87000" at bounding box center [401, 239] width 79 height 16
click at [401, 241] on input "87000" at bounding box center [403, 241] width 5 height 5
radio input "true"
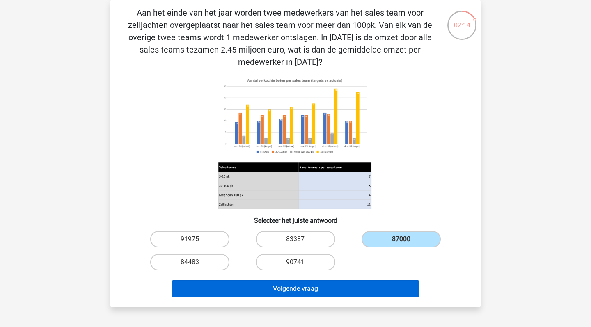
click at [363, 291] on button "Volgende vraag" at bounding box center [296, 288] width 248 height 17
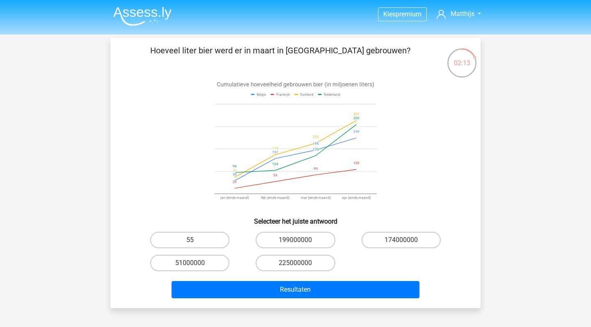
scroll to position [0, 0]
click at [301, 259] on label "225000000" at bounding box center [295, 263] width 79 height 16
click at [301, 263] on input "225000000" at bounding box center [297, 265] width 5 height 5
radio input "true"
click at [181, 265] on label "51000000" at bounding box center [189, 263] width 79 height 16
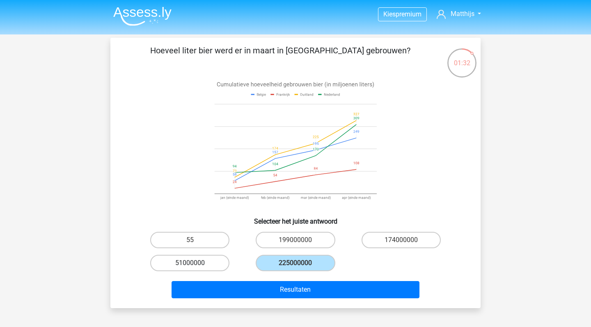
click at [190, 265] on input "51000000" at bounding box center [192, 265] width 5 height 5
radio input "true"
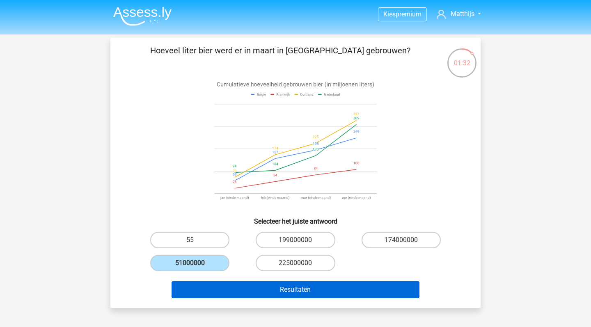
click at [245, 288] on button "Resultaten" at bounding box center [296, 289] width 248 height 17
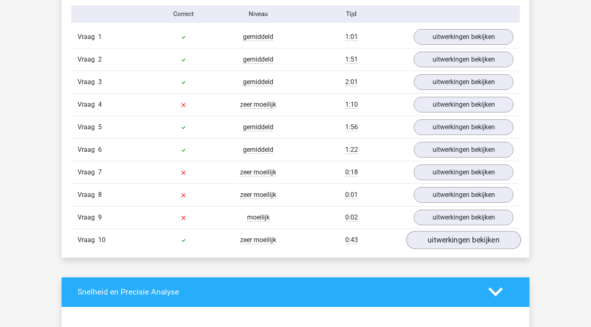
scroll to position [698, 0]
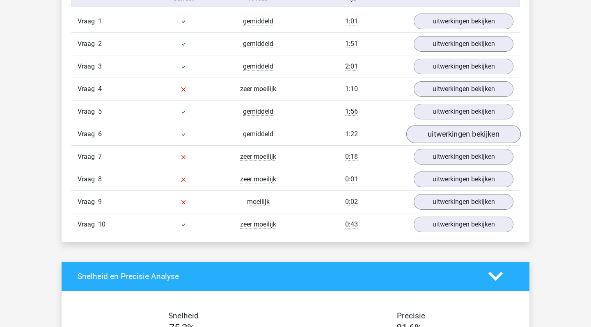
click at [456, 130] on link "uitwerkingen bekijken" at bounding box center [463, 134] width 114 height 18
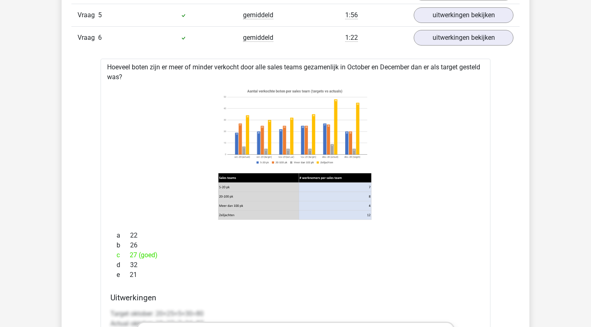
scroll to position [706, 0]
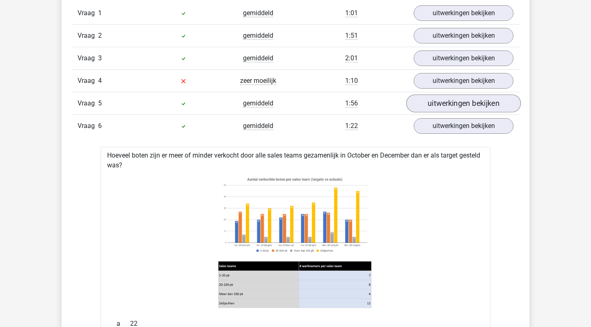
click at [460, 107] on link "uitwerkingen bekijken" at bounding box center [463, 103] width 114 height 18
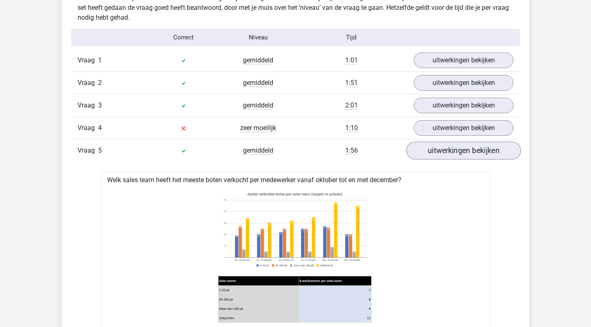
scroll to position [657, 0]
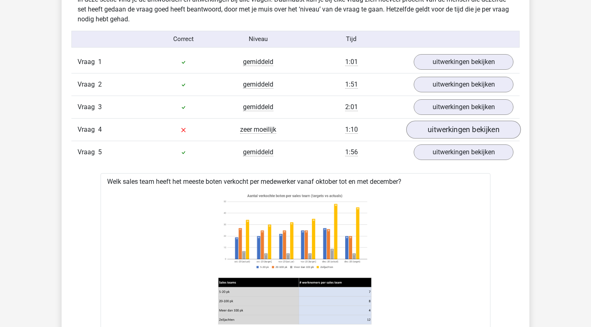
click at [468, 138] on link "uitwerkingen bekijken" at bounding box center [463, 130] width 114 height 18
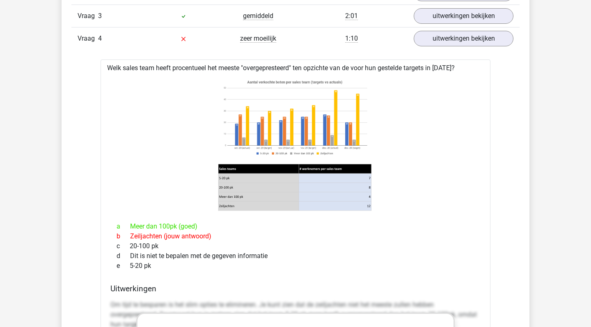
scroll to position [747, 0]
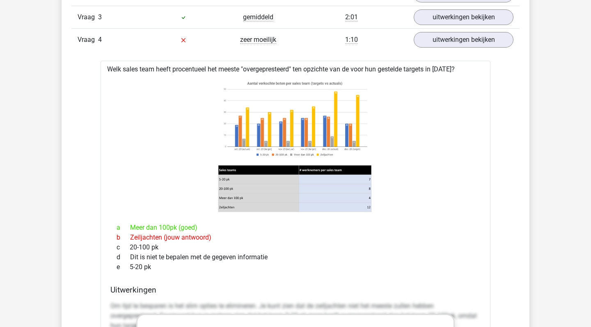
click at [352, 160] on image at bounding box center [294, 119] width 153 height 83
